Goal: Find specific page/section

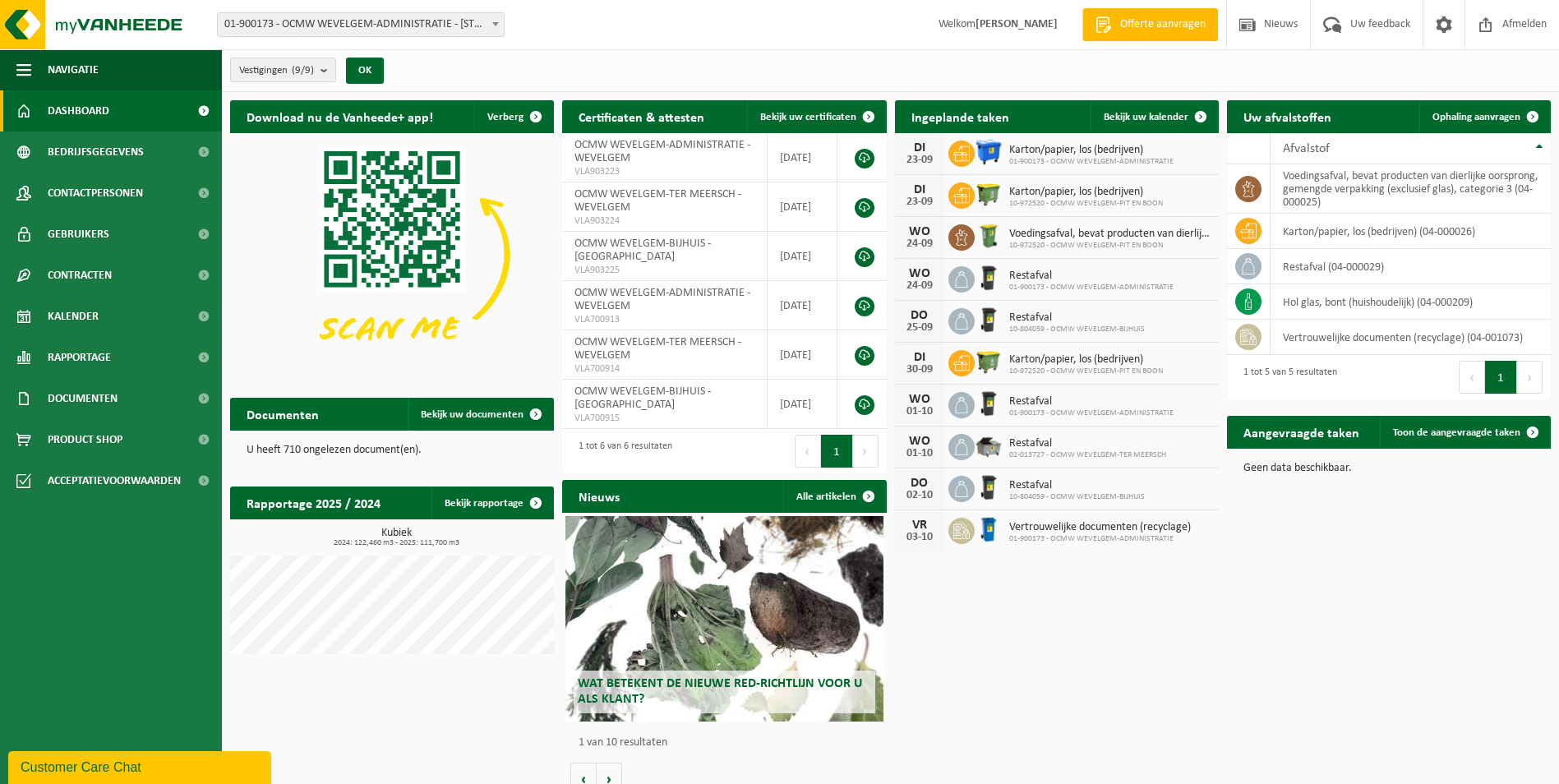
click at [728, 562] on div "Wat betekent de nieuwe RED-richtlijn voor u als klant?" at bounding box center [724, 618] width 317 height 205
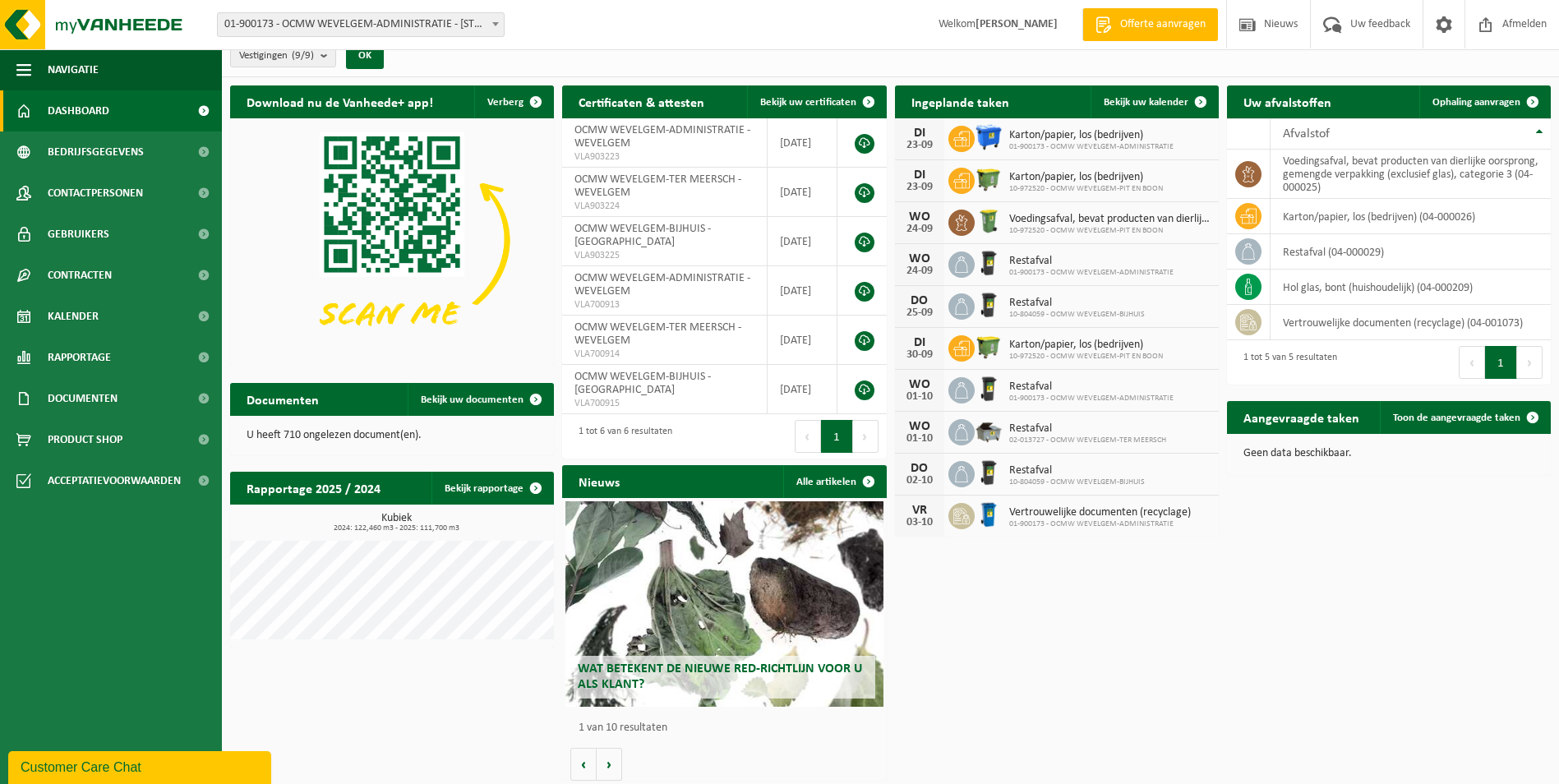
scroll to position [19, 0]
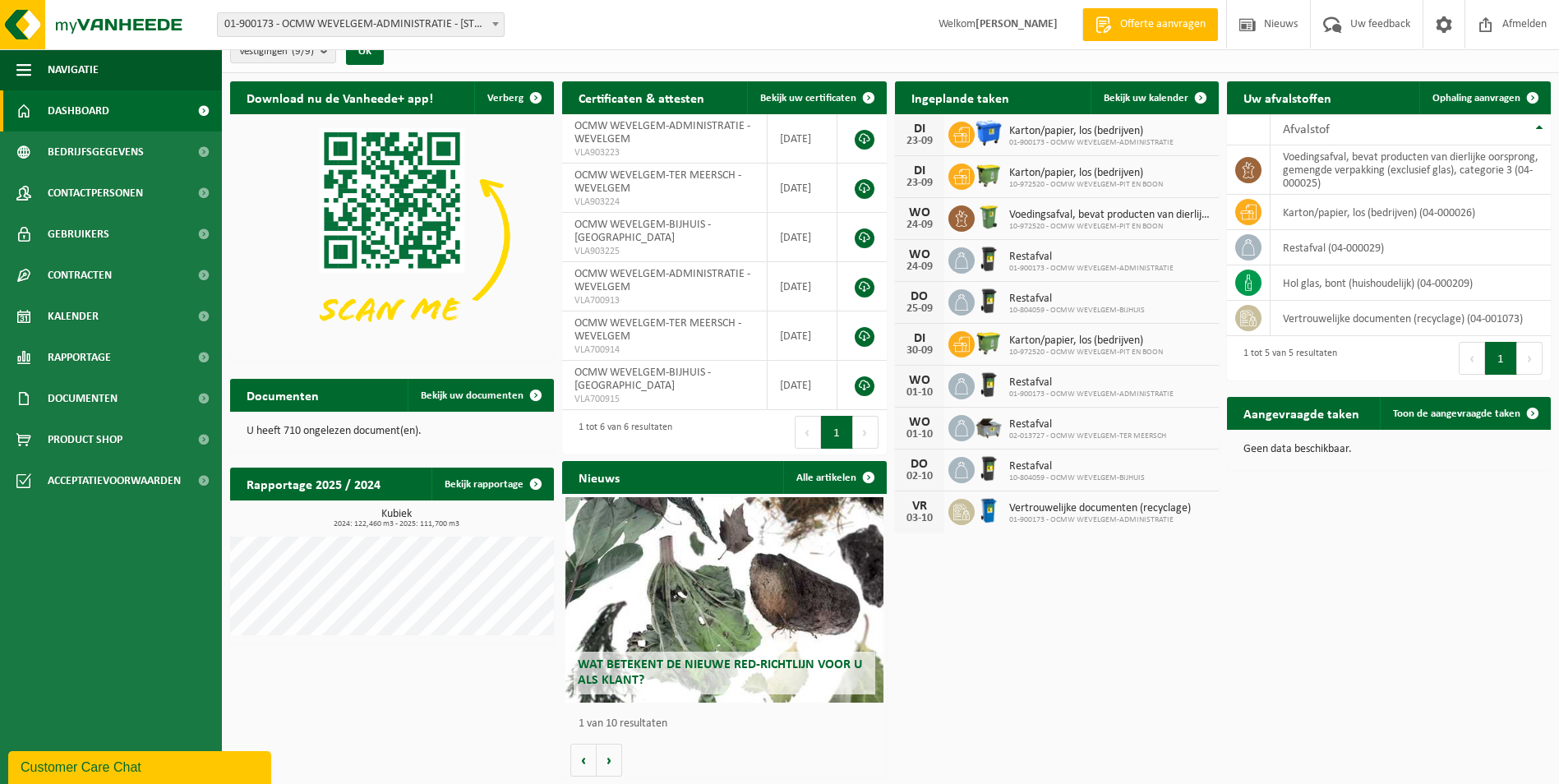
click at [788, 568] on div "Wat betekent de nieuwe RED-richtlijn voor u als klant?" at bounding box center [724, 600] width 317 height 205
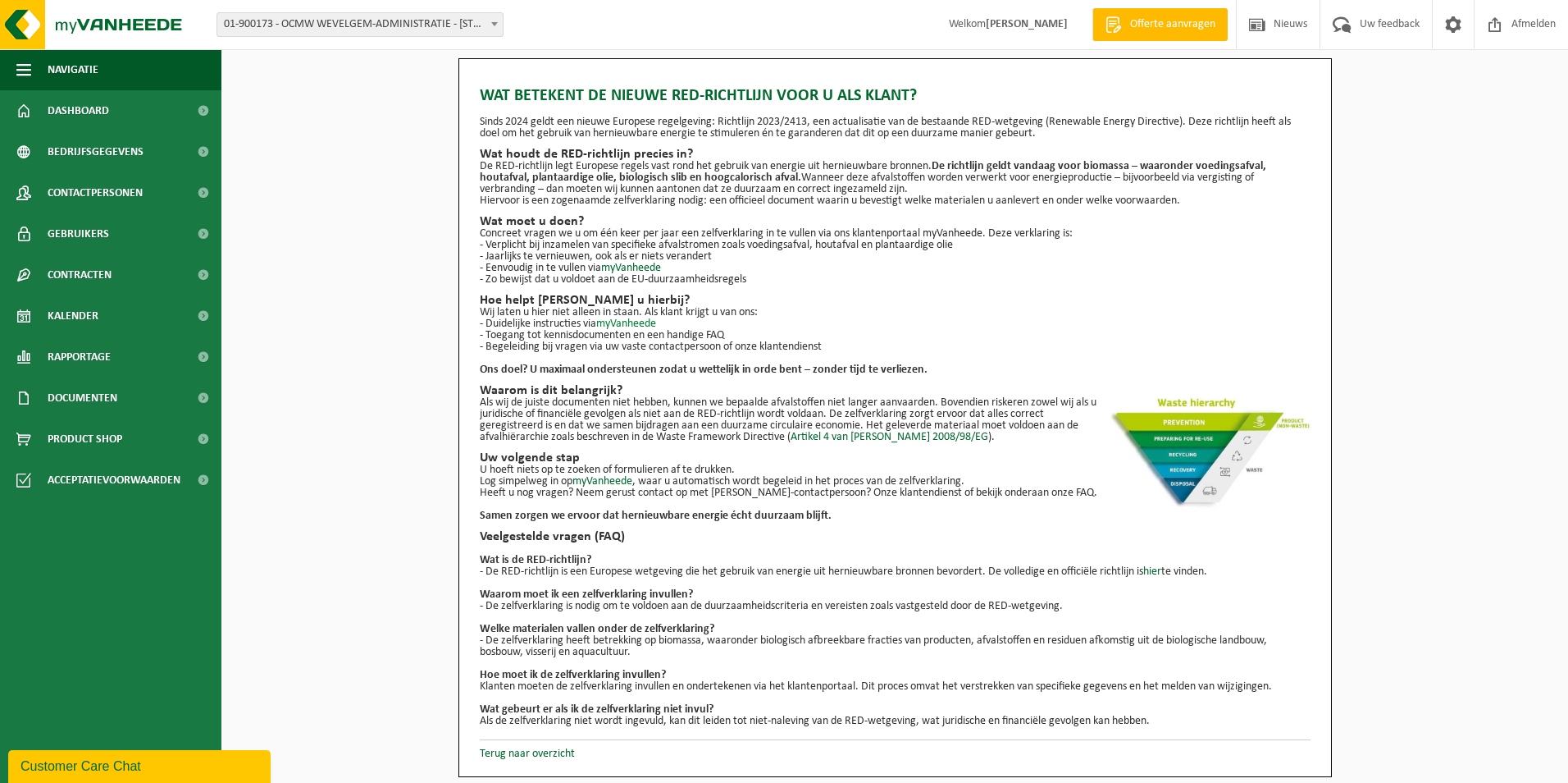
click at [648, 328] on link "myVanheede" at bounding box center [626, 323] width 59 height 12
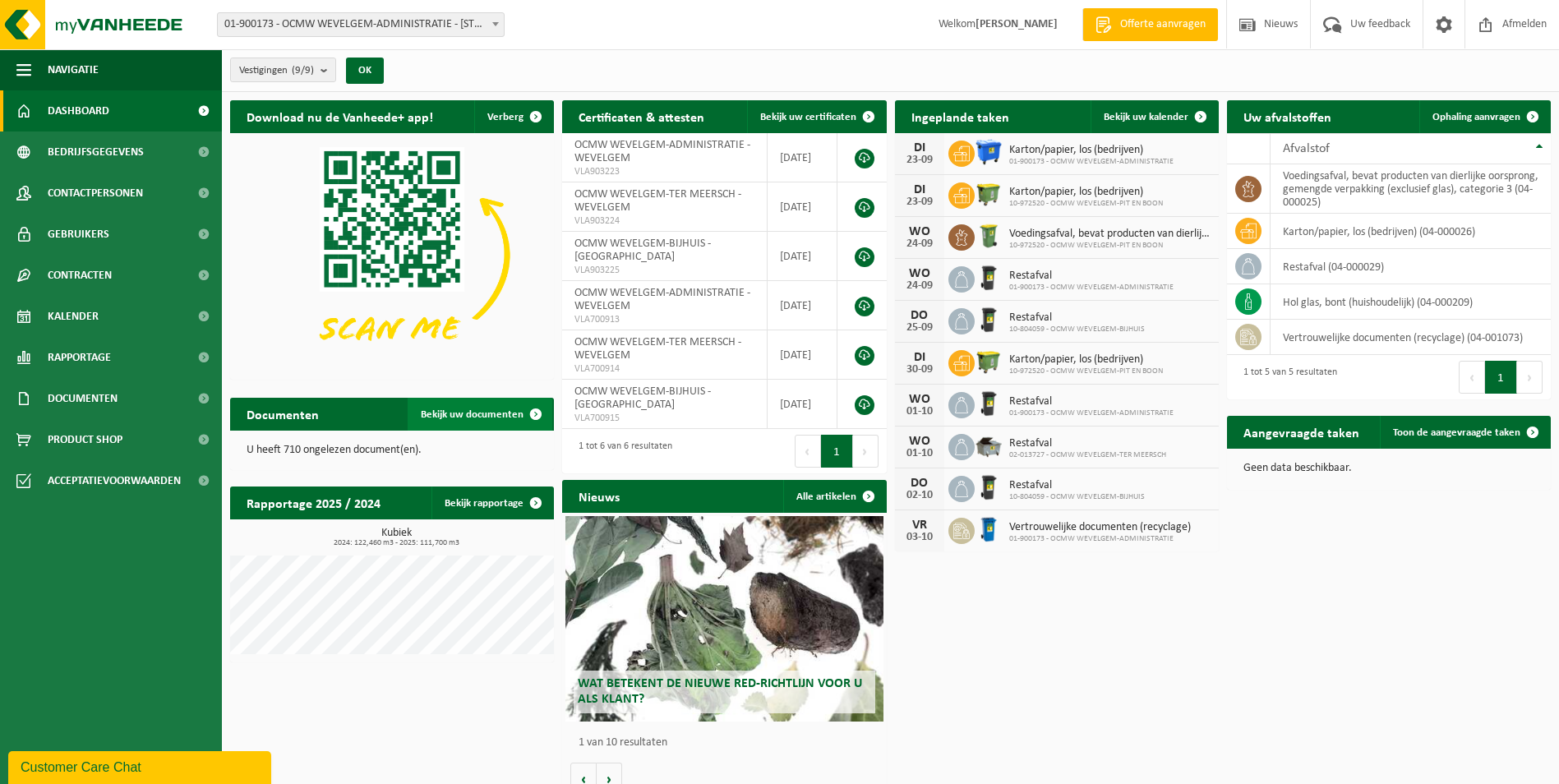
click at [497, 412] on span "Bekijk uw documenten" at bounding box center [472, 414] width 103 height 10
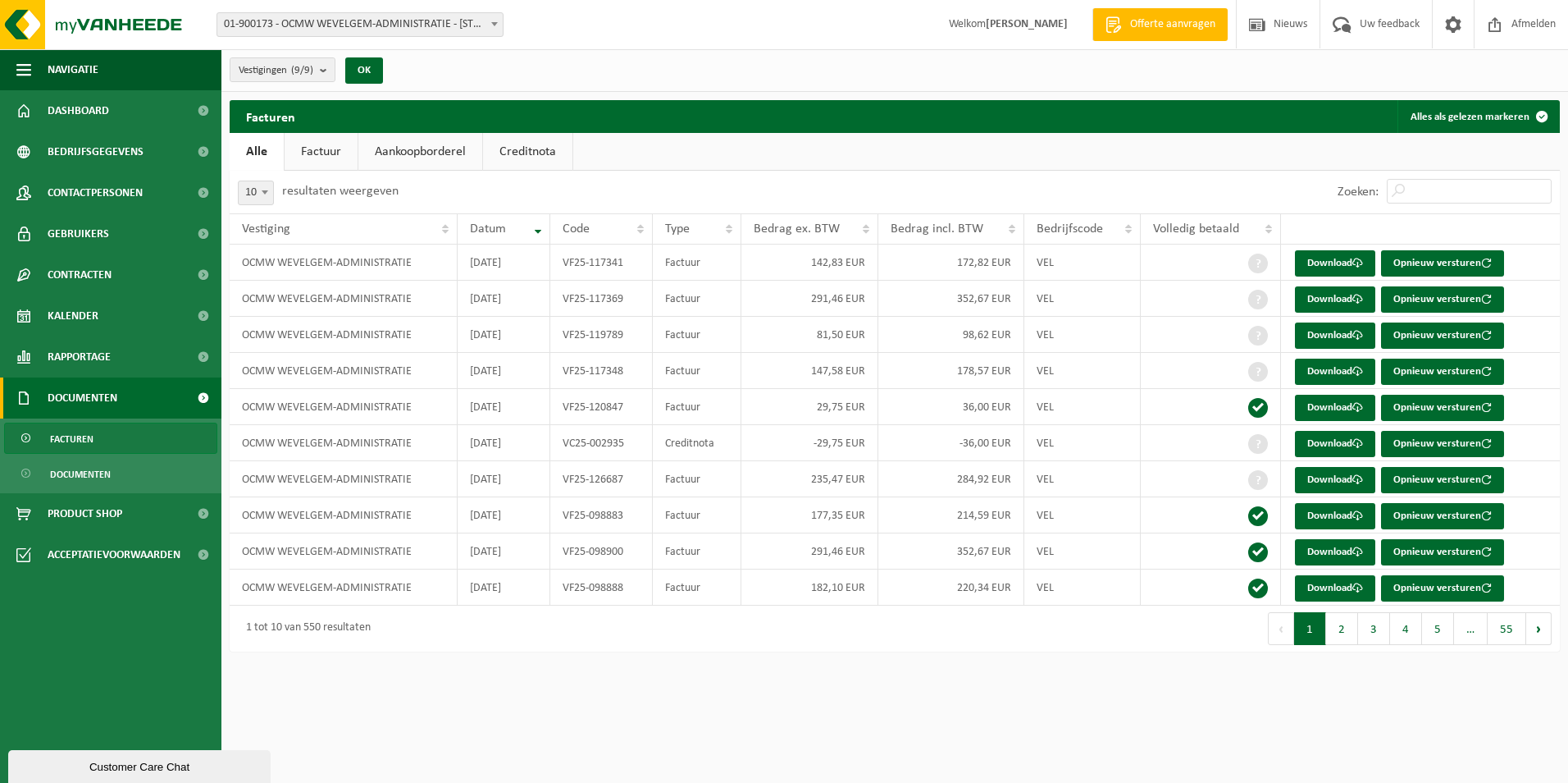
click at [319, 136] on link "Factuur" at bounding box center [321, 152] width 73 height 38
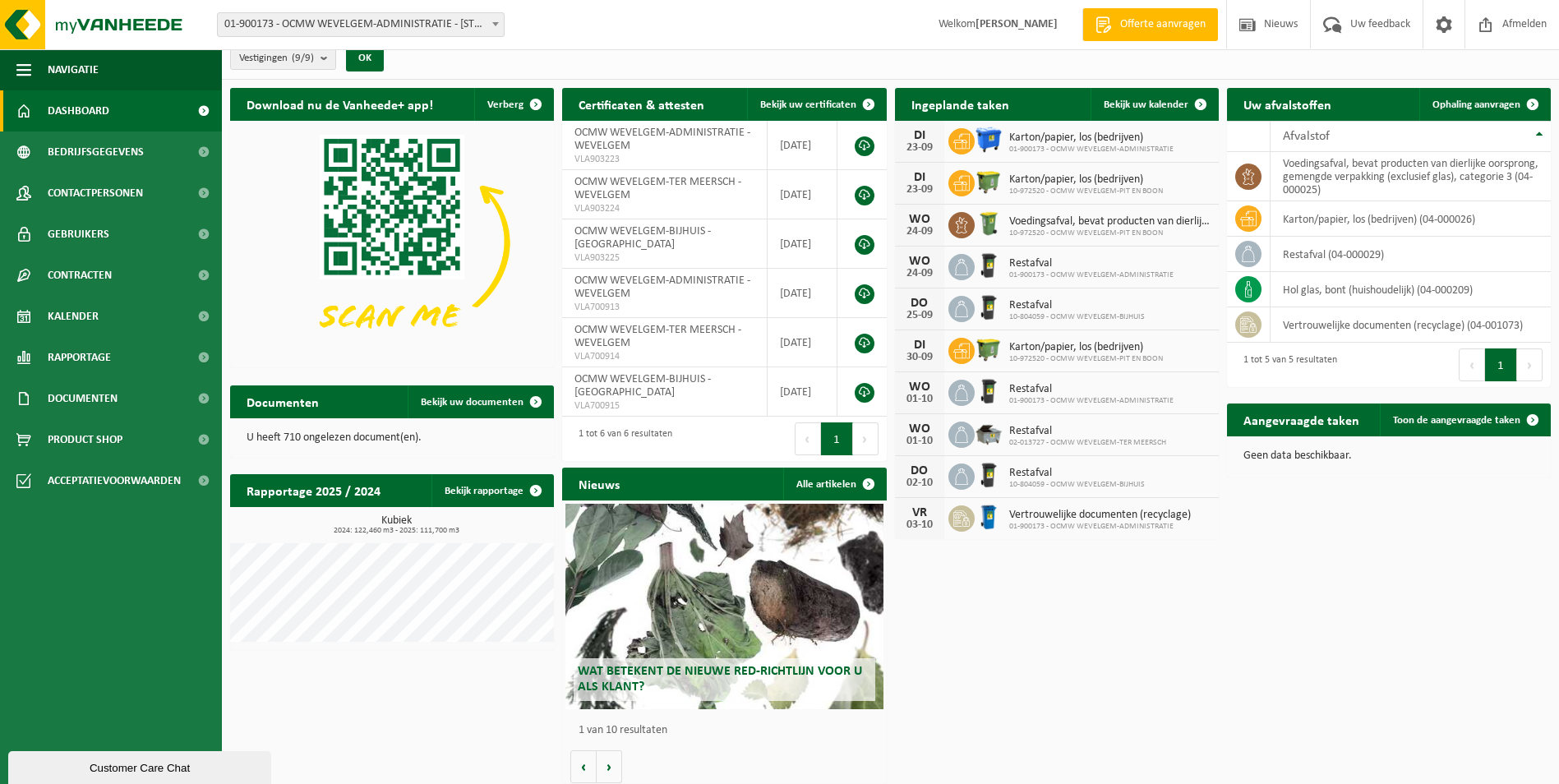
scroll to position [19, 0]
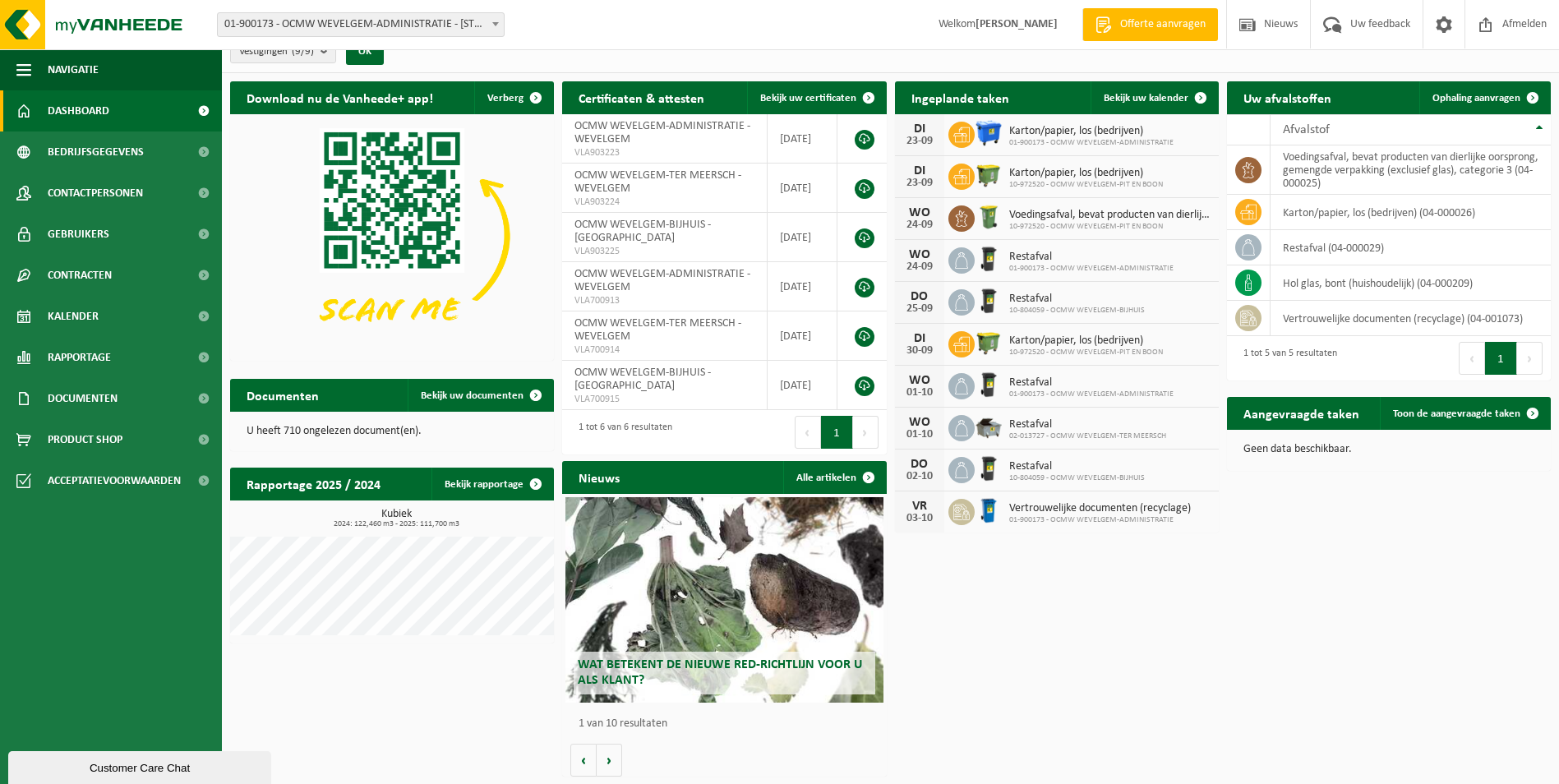
click at [756, 582] on div "Wat betekent de nieuwe RED-richtlijn voor u als klant?" at bounding box center [724, 600] width 317 height 205
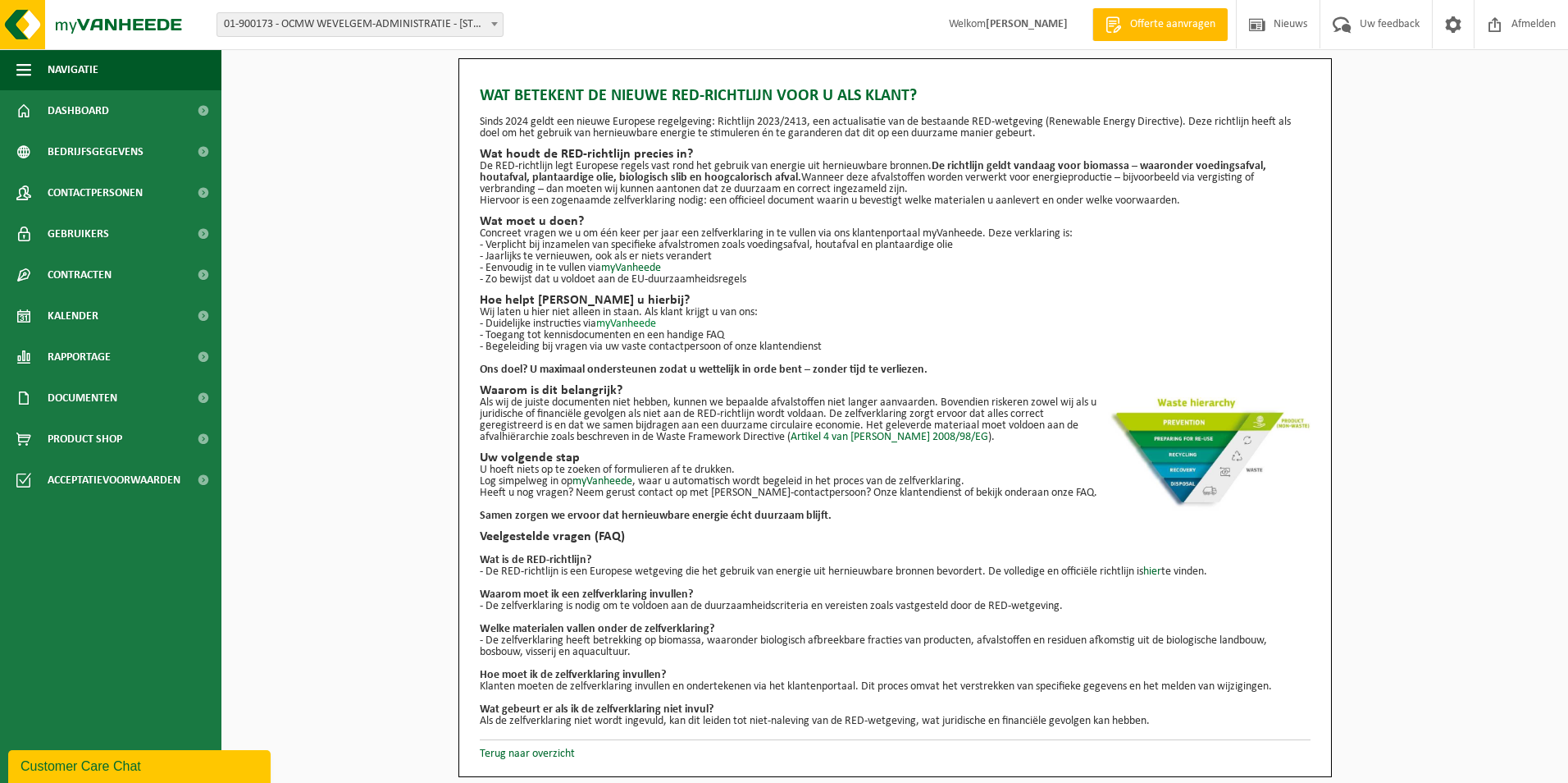
click at [634, 326] on link "myVanheede" at bounding box center [626, 323] width 59 height 12
